Goal: Task Accomplishment & Management: Manage account settings

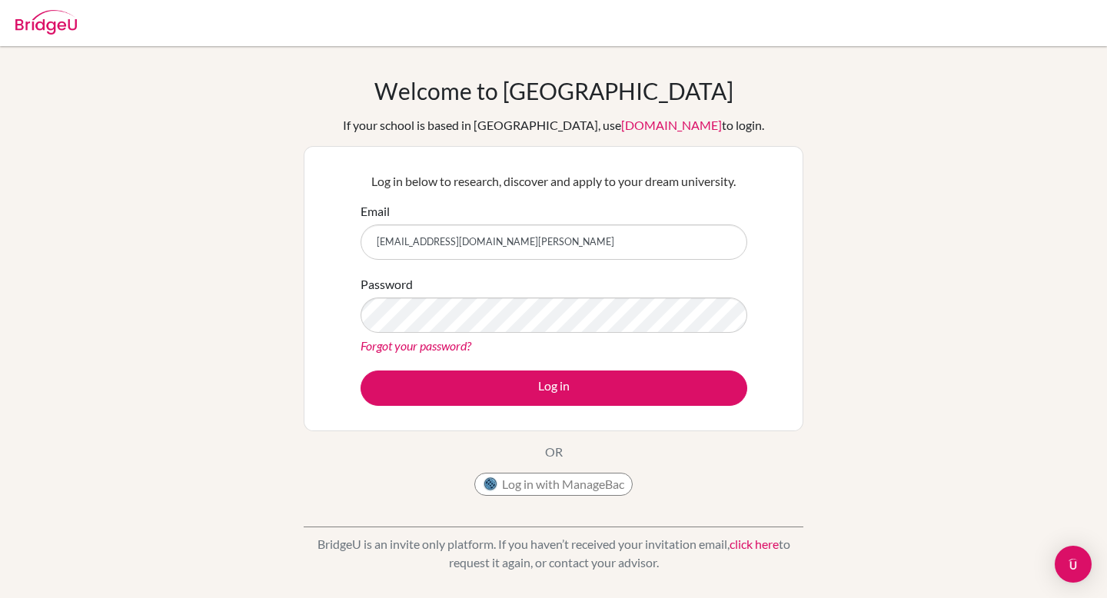
click at [550, 408] on div "Log in below to research, discover and apply to your dream university. Email [E…" at bounding box center [554, 288] width 406 height 253
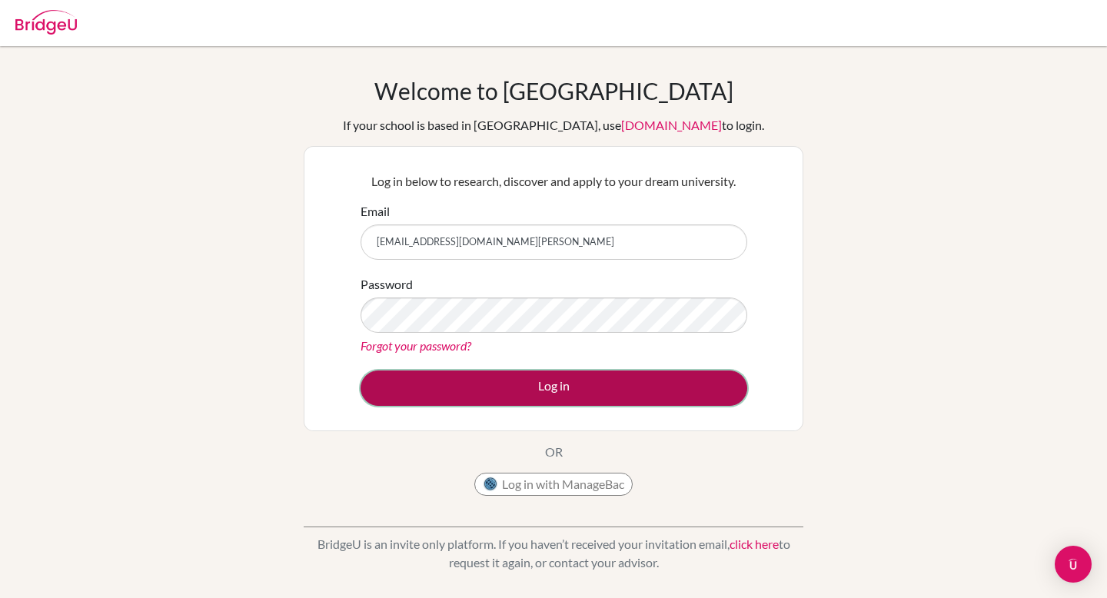
click at [551, 385] on button "Log in" at bounding box center [554, 388] width 387 height 35
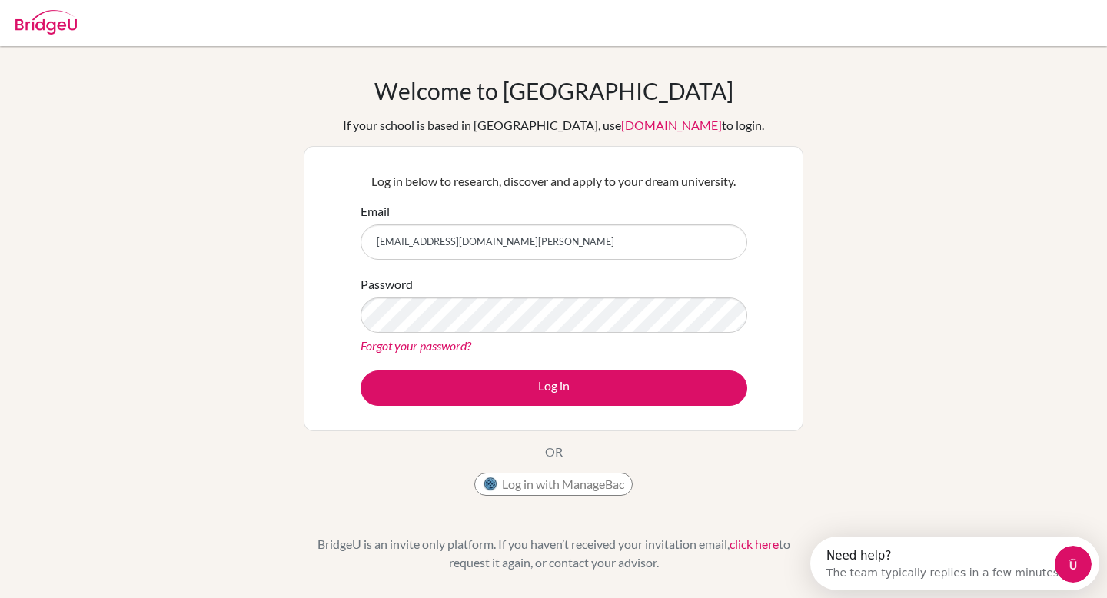
click at [607, 409] on div "Log in below to research, discover and apply to your dream university. Email [E…" at bounding box center [554, 288] width 406 height 253
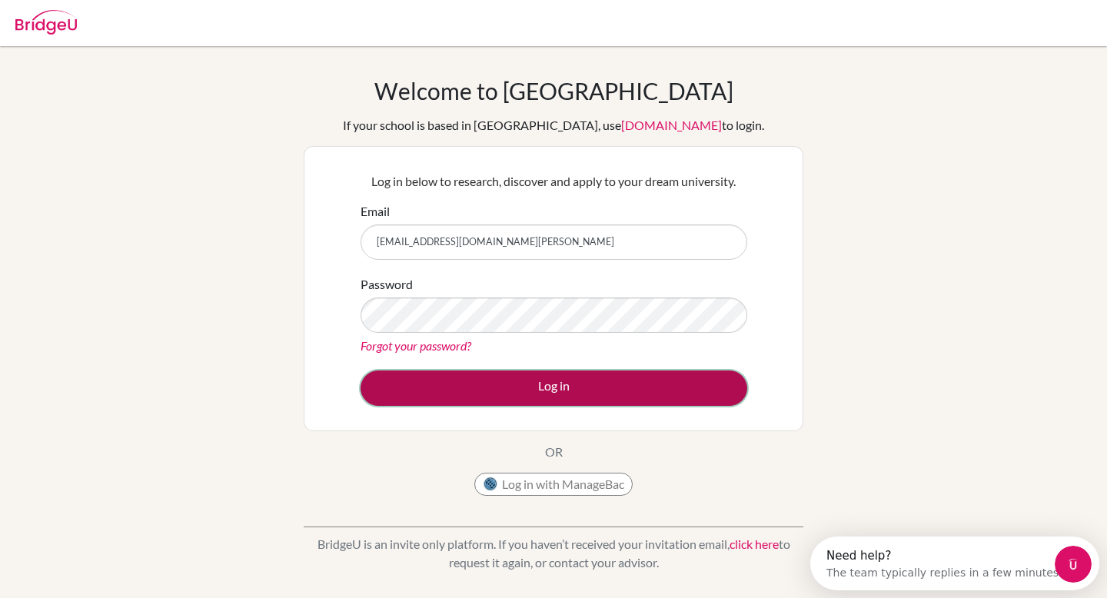
click at [607, 397] on button "Log in" at bounding box center [554, 388] width 387 height 35
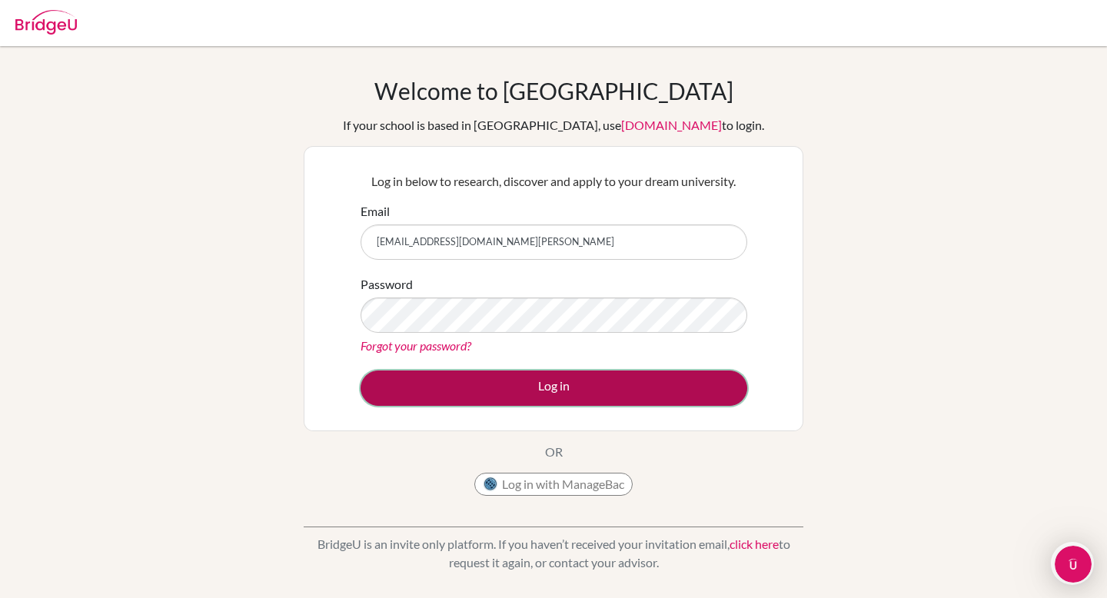
click at [594, 395] on button "Log in" at bounding box center [554, 388] width 387 height 35
click at [519, 390] on button "Log in" at bounding box center [554, 388] width 387 height 35
click at [524, 381] on button "Log in" at bounding box center [554, 388] width 387 height 35
